Goal: Task Accomplishment & Management: Manage account settings

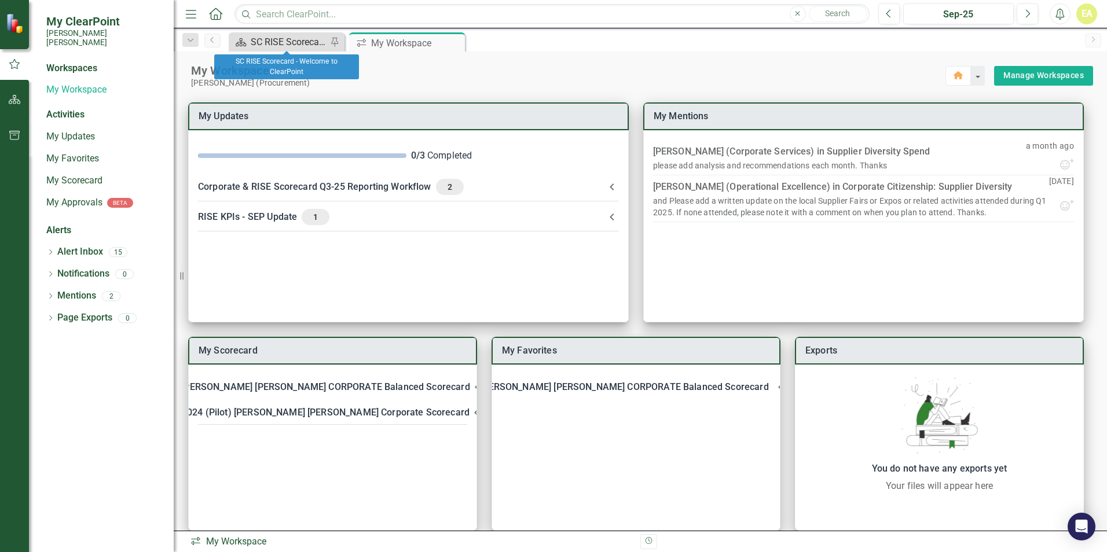
click at [294, 39] on div "SC RISE Scorecard - Welcome to ClearPoint" at bounding box center [289, 42] width 76 height 14
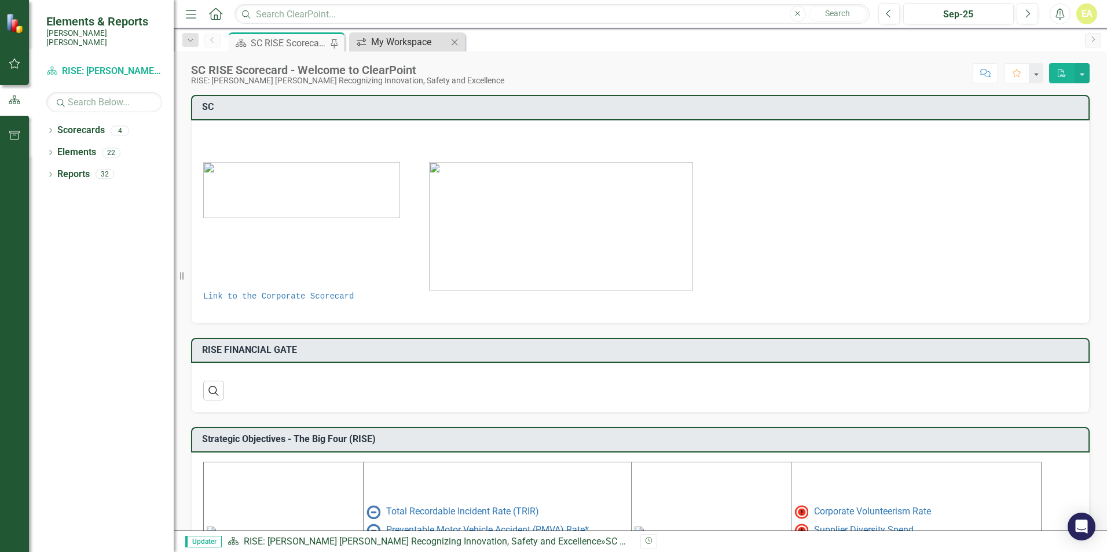
click at [430, 42] on div "My Workspace" at bounding box center [409, 42] width 76 height 14
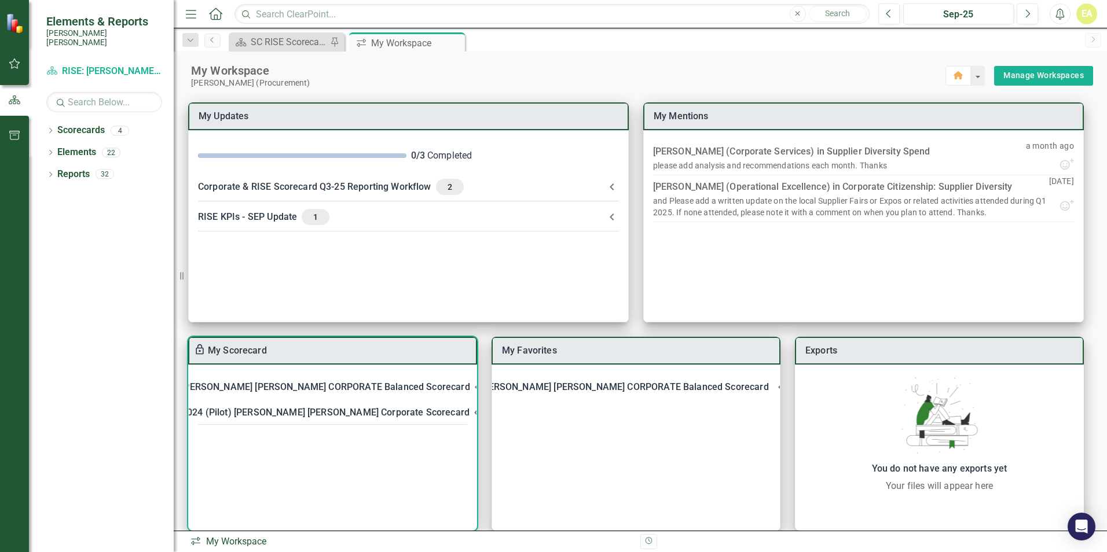
click at [310, 383] on div "[PERSON_NAME] [PERSON_NAME] CORPORATE Balanced Scorecard" at bounding box center [325, 387] width 288 height 16
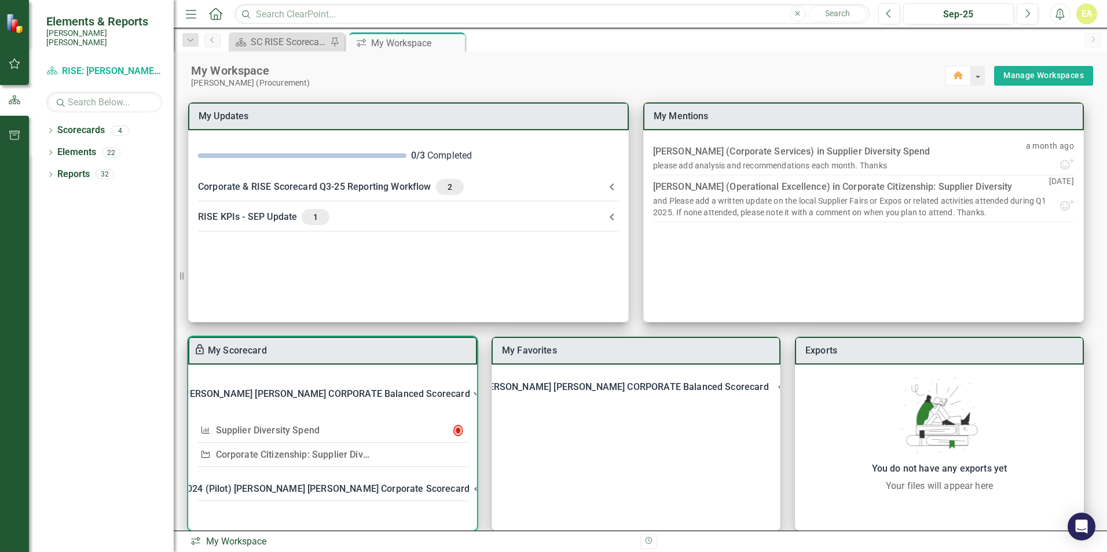
click at [303, 432] on link "Supplier Diversity Spend" at bounding box center [268, 430] width 104 height 11
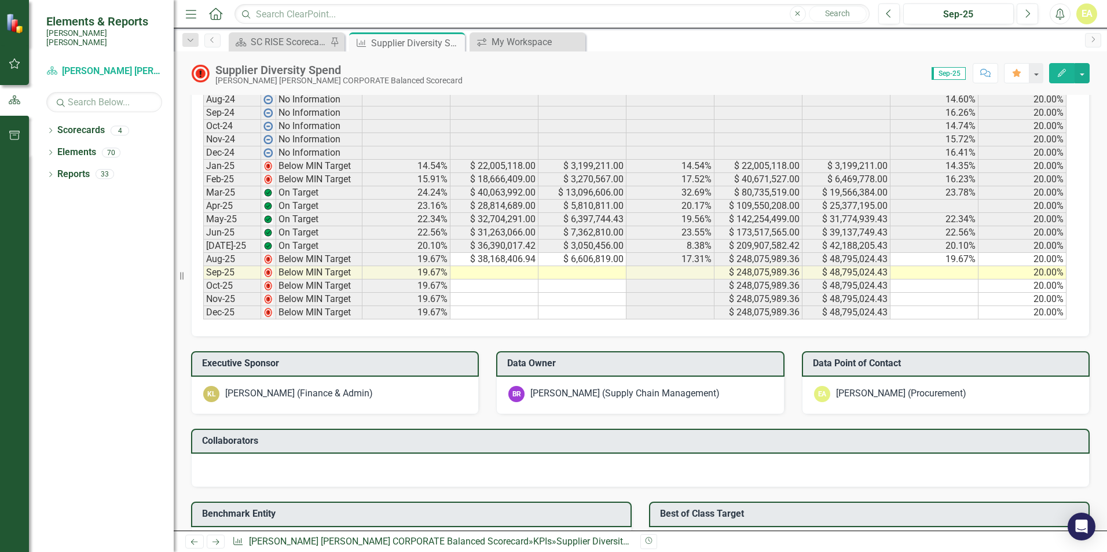
scroll to position [637, 0]
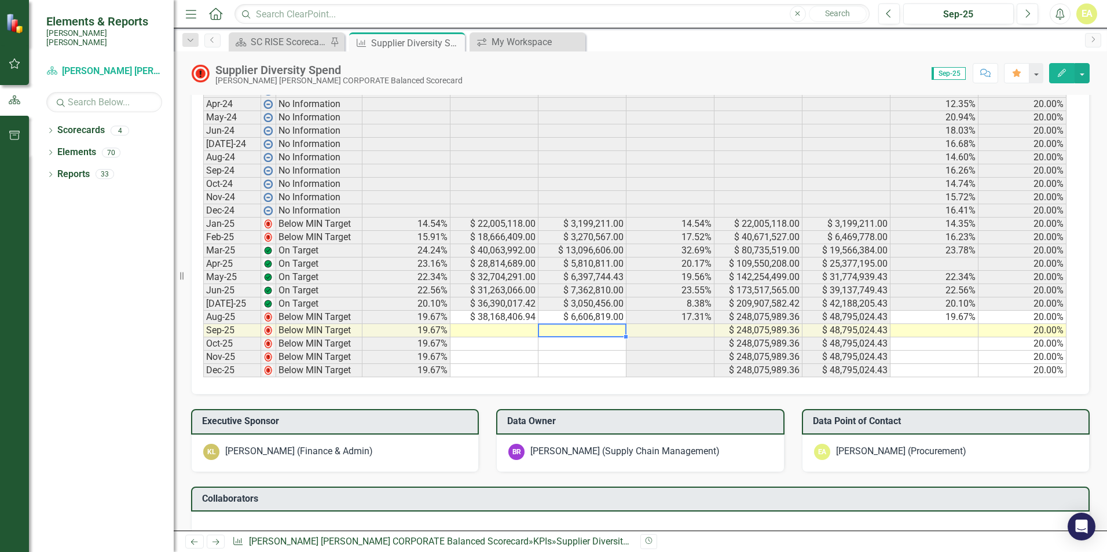
click at [575, 329] on td at bounding box center [582, 330] width 88 height 13
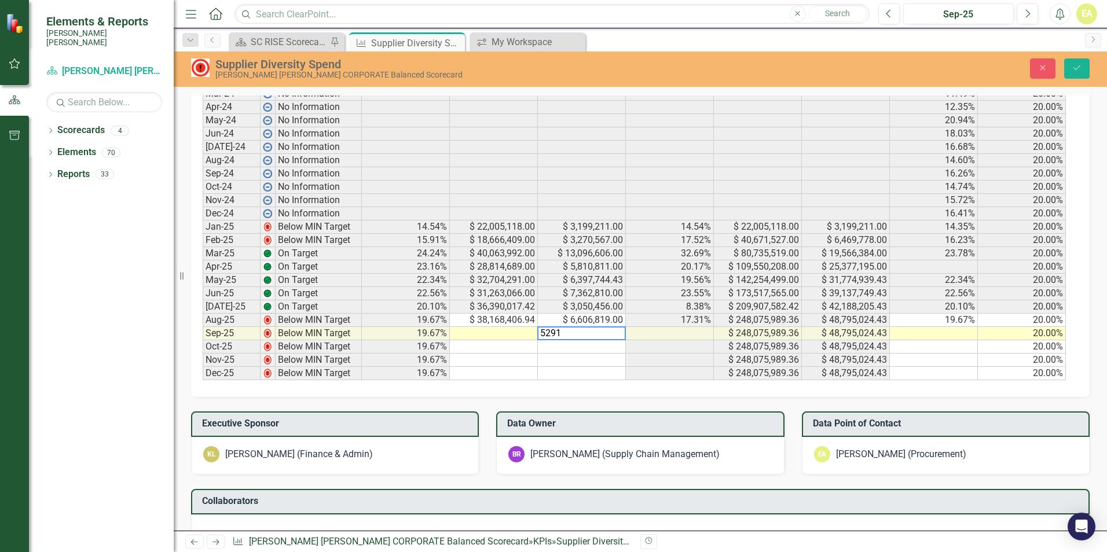
scroll to position [639, 0]
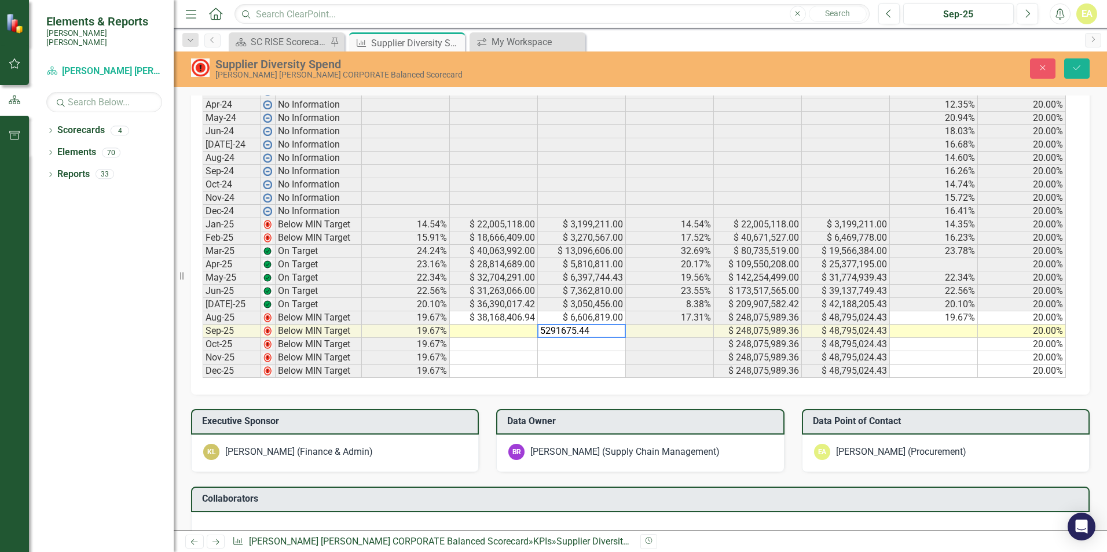
click at [742, 327] on td "$ 248,075,989.36" at bounding box center [758, 331] width 88 height 13
click at [480, 329] on td at bounding box center [494, 331] width 88 height 13
click at [501, 339] on td at bounding box center [494, 344] width 88 height 13
click at [519, 329] on td at bounding box center [494, 331] width 88 height 13
click at [506, 331] on td at bounding box center [494, 331] width 88 height 13
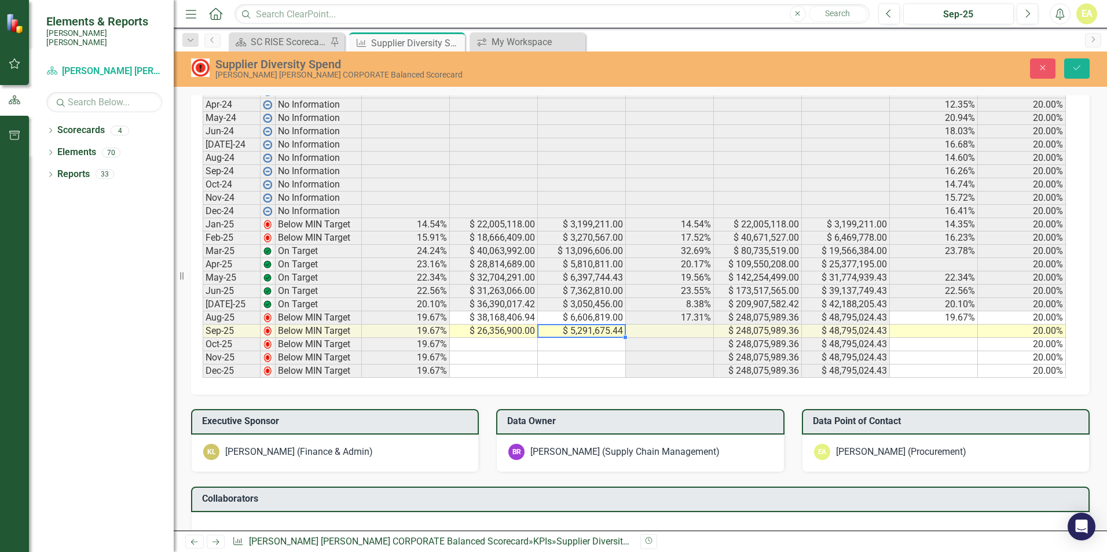
click at [657, 326] on td at bounding box center [670, 331] width 88 height 13
click at [920, 328] on td at bounding box center [934, 331] width 88 height 13
type textarea "2"
type textarea "20"
click at [1073, 67] on icon "Save" at bounding box center [1077, 68] width 10 height 8
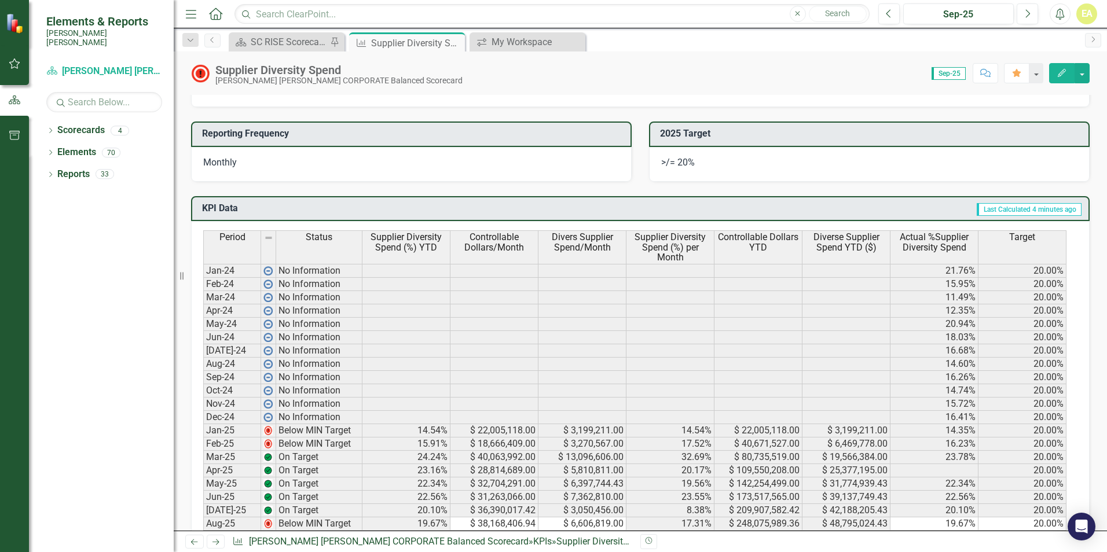
scroll to position [456, 0]
